Goal: Task Accomplishment & Management: Complete application form

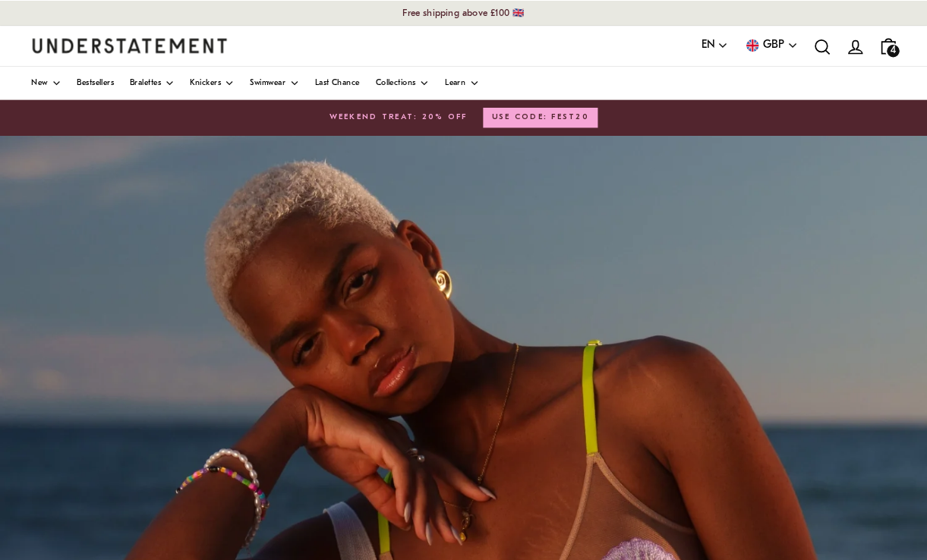
scroll to position [3, 0]
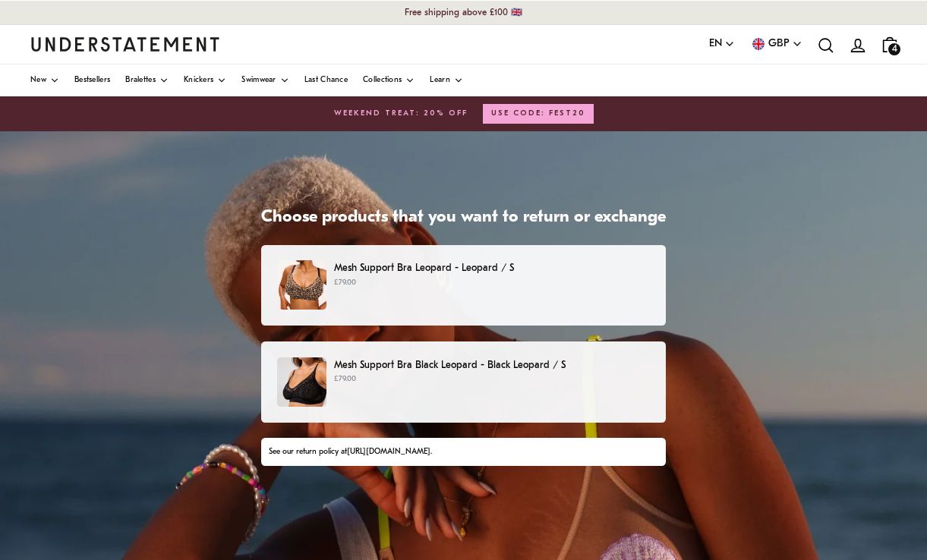
click at [512, 270] on p "Mesh Support Bra Leopard - Leopard / S" at bounding box center [492, 268] width 316 height 16
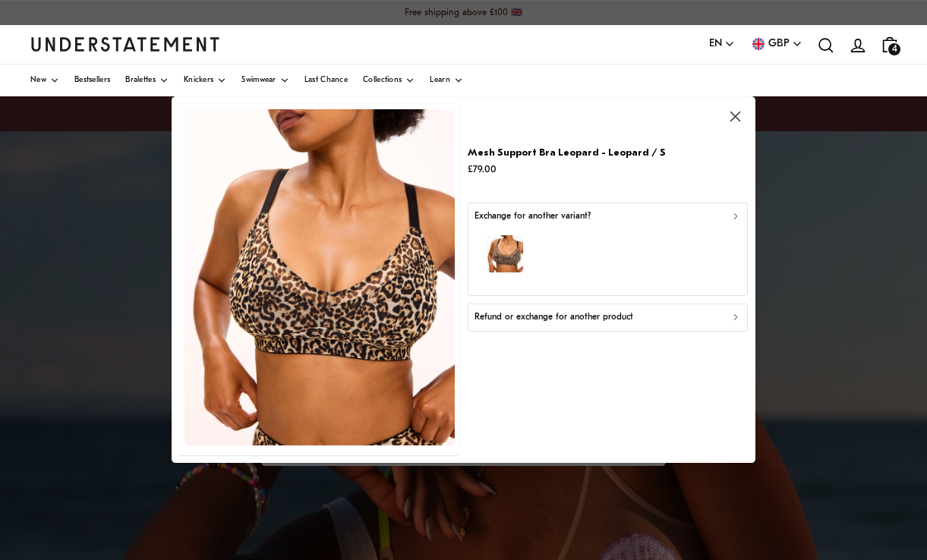
click at [628, 320] on p "Refund or exchange for another product" at bounding box center [553, 318] width 159 height 14
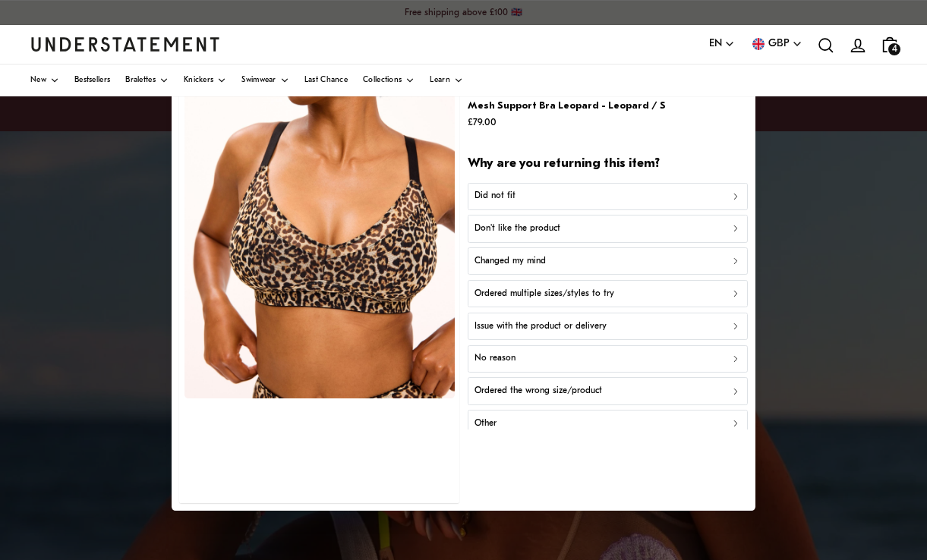
click at [715, 200] on div "Did not fit" at bounding box center [607, 196] width 267 height 14
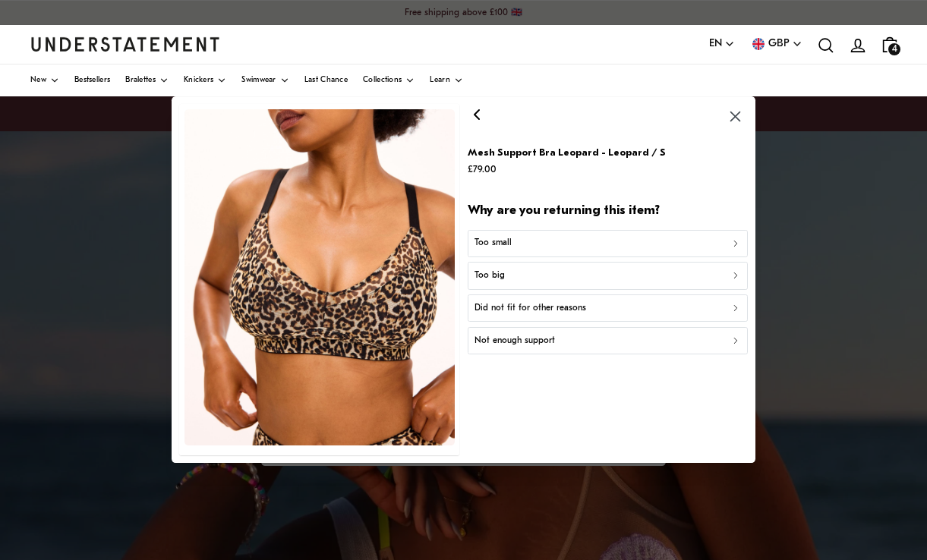
click at [732, 279] on icon "button" at bounding box center [736, 276] width 11 height 11
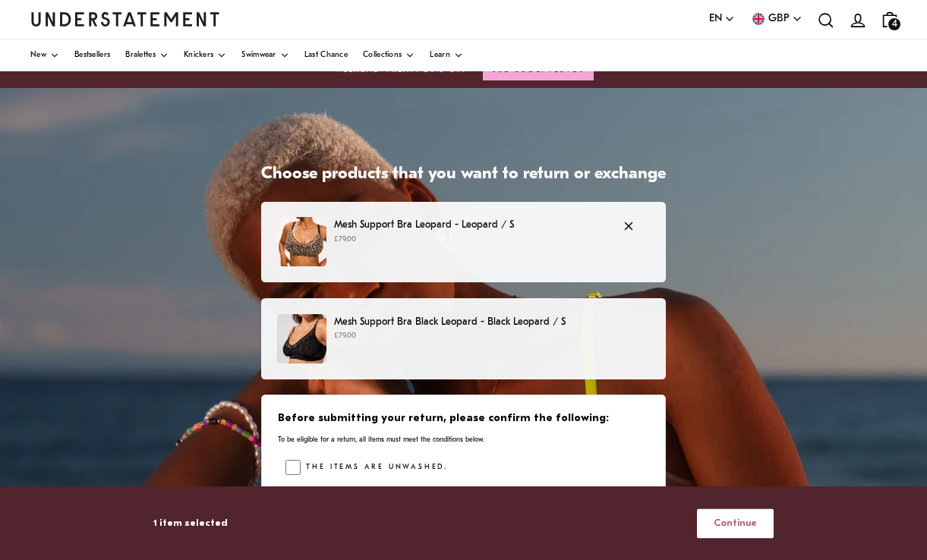
scroll to position [43, 0]
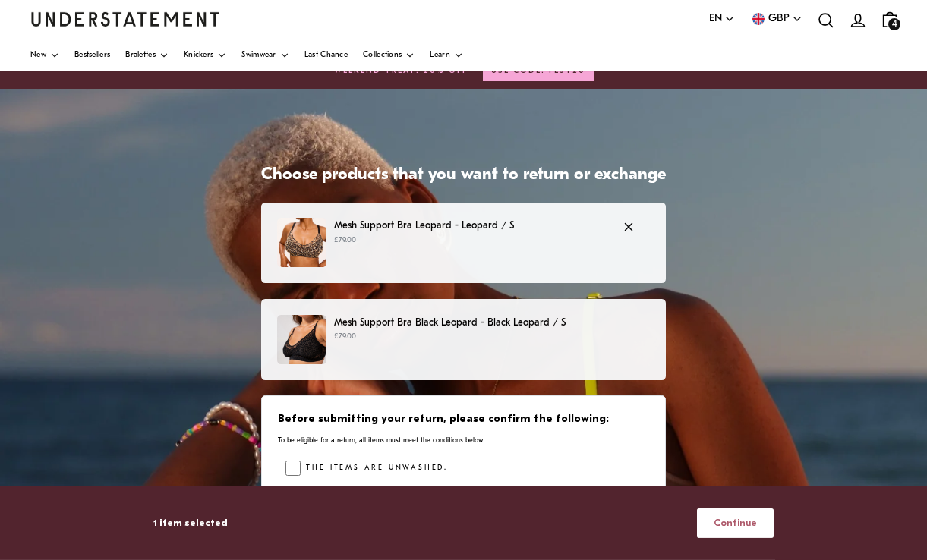
click at [557, 336] on p "£79.00" at bounding box center [492, 337] width 316 height 12
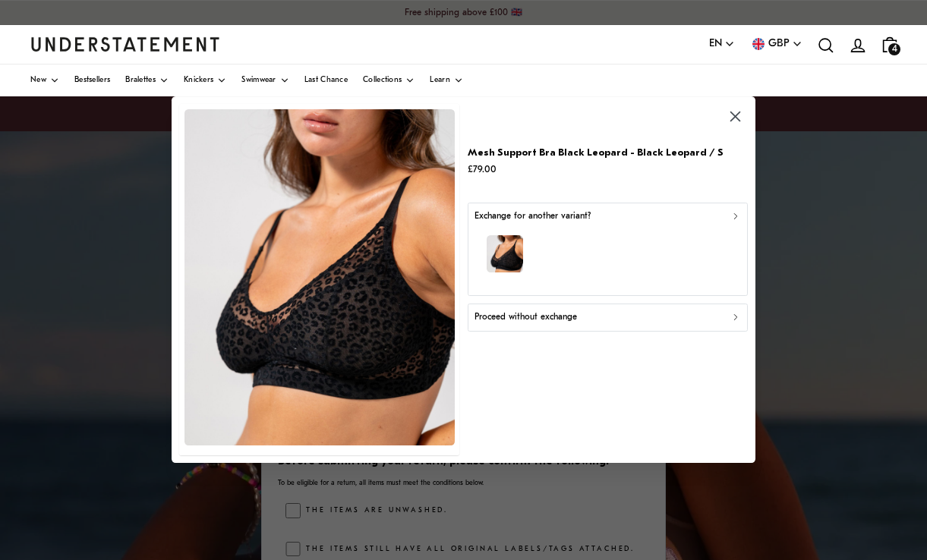
click at [657, 325] on div "Proceed without exchange" at bounding box center [607, 318] width 267 height 14
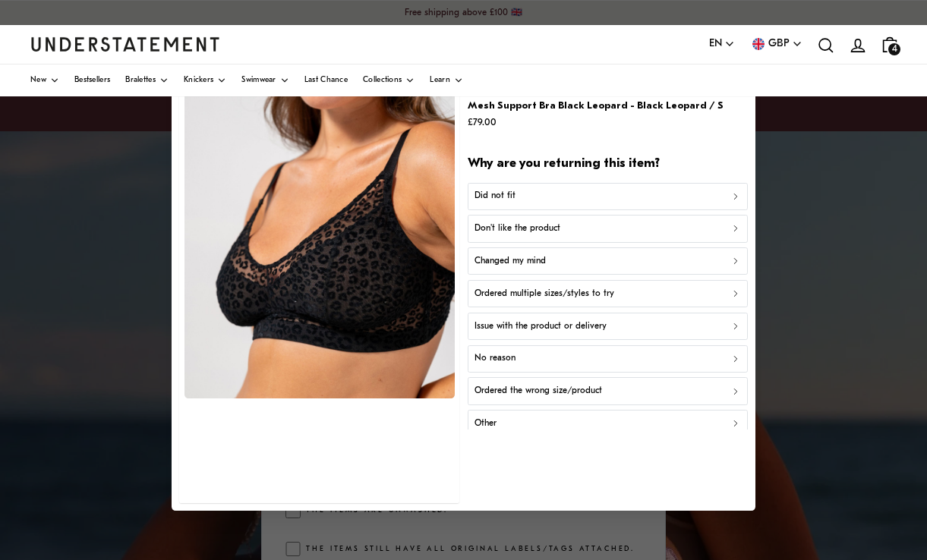
click at [598, 204] on div "Did not fit" at bounding box center [607, 196] width 267 height 14
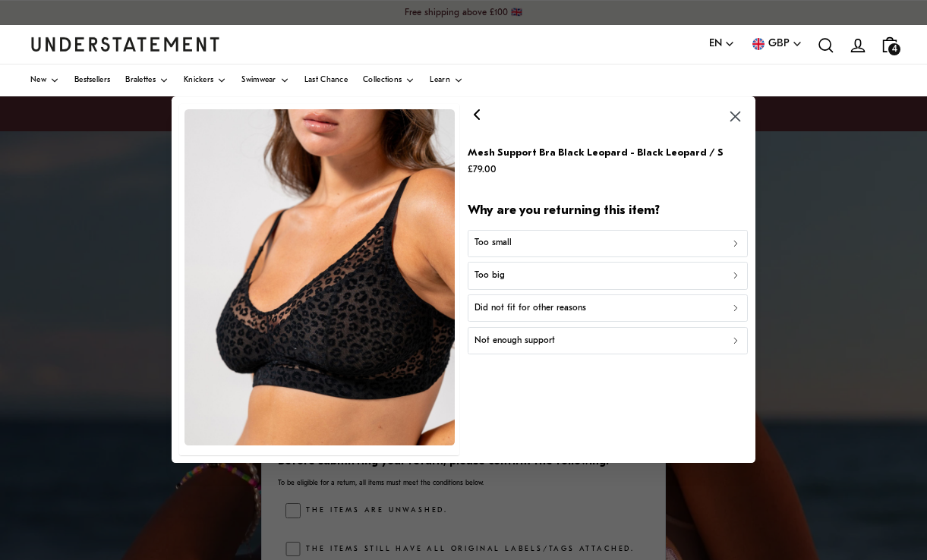
click at [630, 256] on button "Too small" at bounding box center [608, 243] width 280 height 27
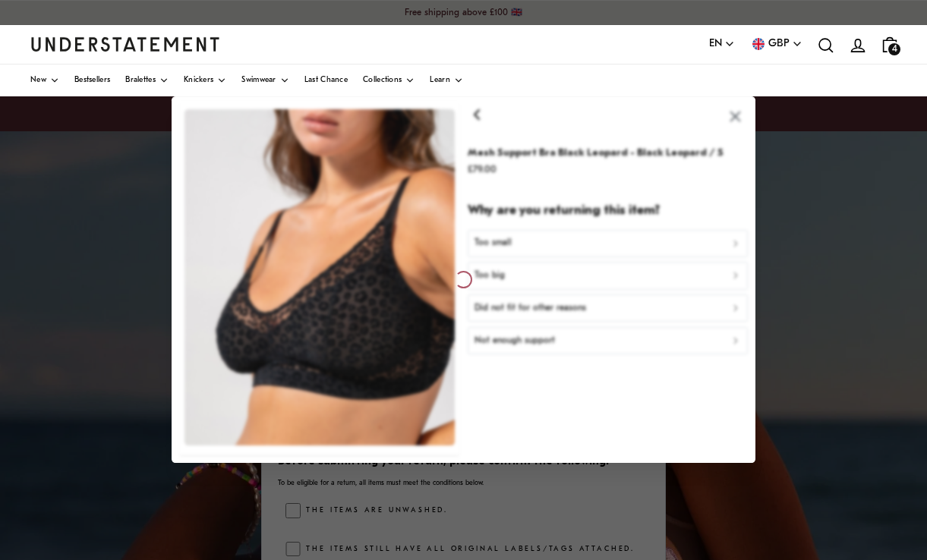
click at [732, 141] on div at bounding box center [464, 279] width 584 height 367
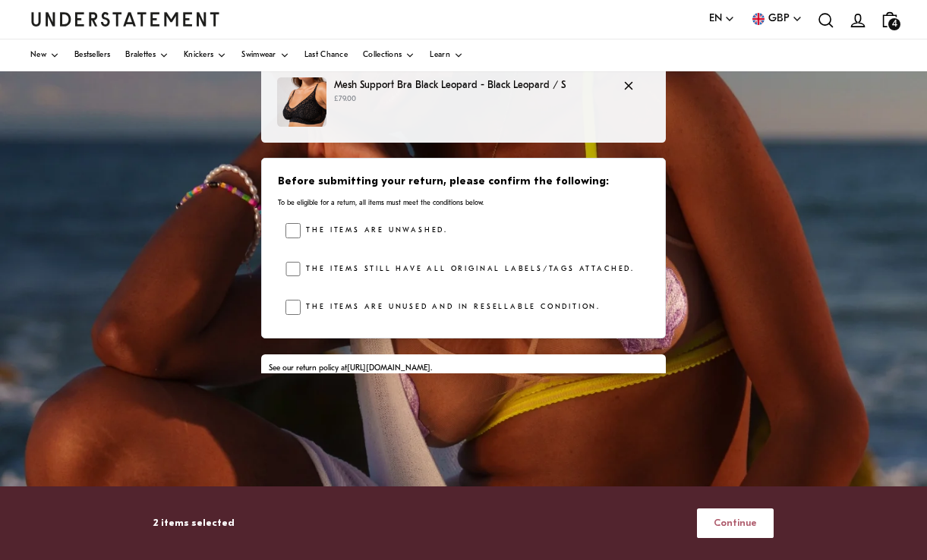
scroll to position [280, 0]
click at [745, 538] on span "Continue" at bounding box center [735, 524] width 43 height 28
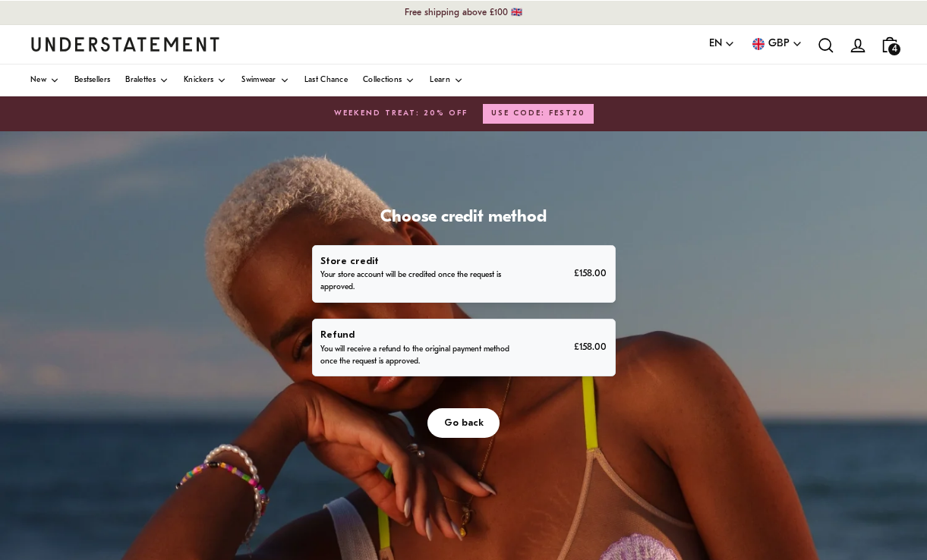
click at [522, 337] on div "Refund You will receive a refund to the original payment method once the reques…" at bounding box center [463, 347] width 286 height 41
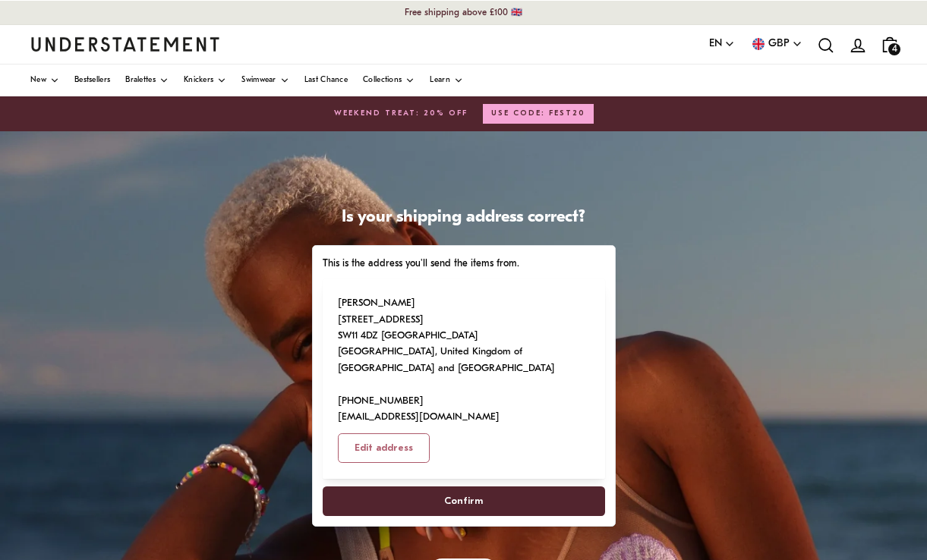
click at [488, 497] on span "Confirm" at bounding box center [463, 502] width 249 height 28
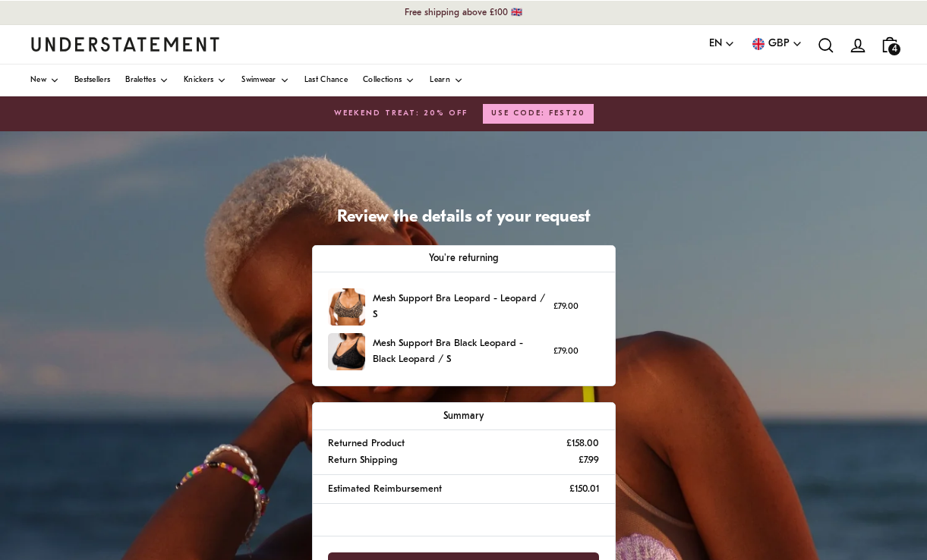
click at [490, 541] on span "Confirm Return" at bounding box center [464, 568] width 74 height 28
click at [494, 541] on span "Confirm Return" at bounding box center [464, 568] width 74 height 28
